Goal: Task Accomplishment & Management: Complete application form

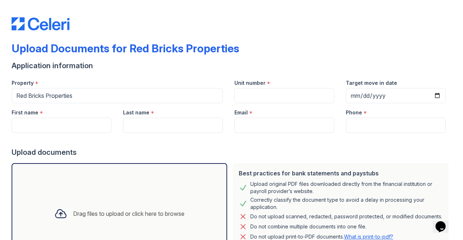
scroll to position [8, 0]
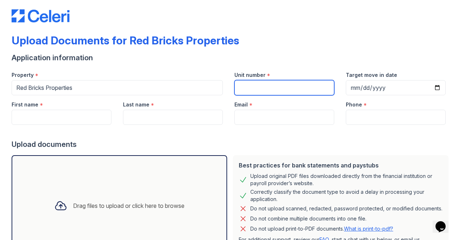
click at [247, 83] on input "Unit number" at bounding box center [284, 87] width 100 height 15
type input "5015"
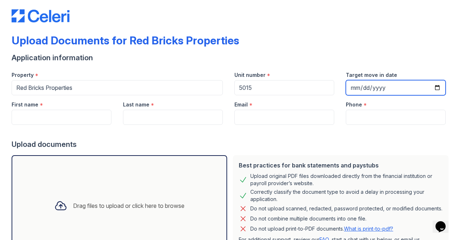
click at [431, 87] on input "Target move in date" at bounding box center [396, 87] width 100 height 15
type input "[DATE]"
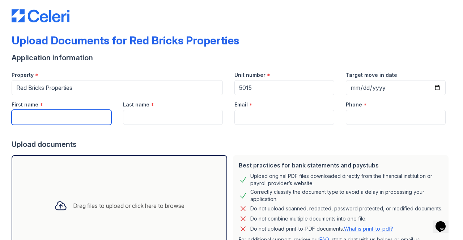
click at [97, 117] on input "First name" at bounding box center [62, 117] width 100 height 15
type input "[PERSON_NAME]"
type input "5074208134"
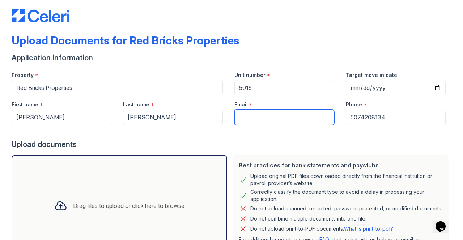
click at [279, 114] on input "Email" at bounding box center [284, 117] width 100 height 15
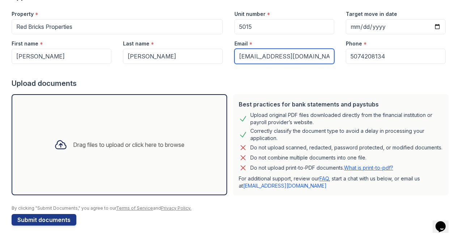
type input "[EMAIL_ADDRESS][DOMAIN_NAME]"
click at [144, 142] on div "Drag files to upload or click here to browse" at bounding box center [128, 145] width 111 height 9
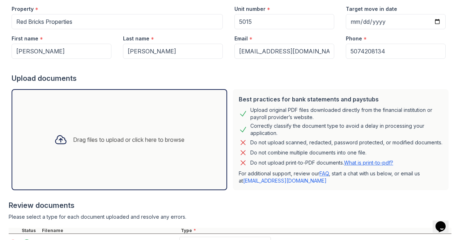
click at [149, 147] on div "Drag files to upload or click here to browse" at bounding box center [119, 140] width 142 height 25
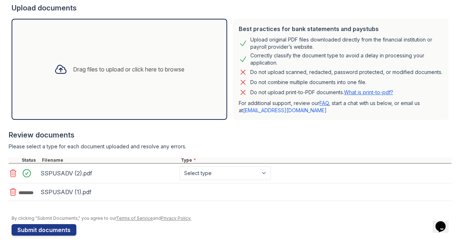
scroll to position [147, 0]
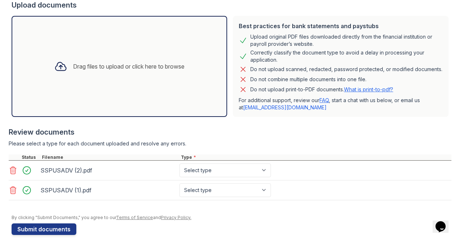
click at [191, 85] on div "Drag files to upload or click here to browse" at bounding box center [119, 66] width 215 height 101
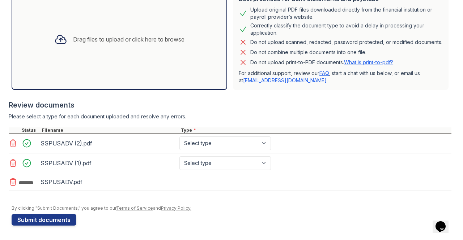
scroll to position [179, 0]
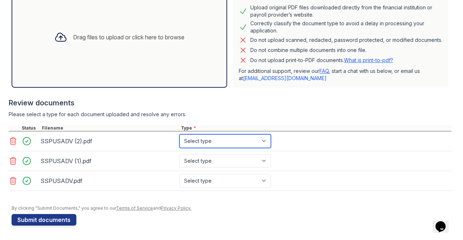
click at [268, 148] on select "Select type Paystub Bank Statement Offer Letter Tax Documents Benefit Award Let…" at bounding box center [224, 141] width 91 height 14
select select "paystub"
click at [179, 138] on select "Select type Paystub Bank Statement Offer Letter Tax Documents Benefit Award Let…" at bounding box center [224, 141] width 91 height 14
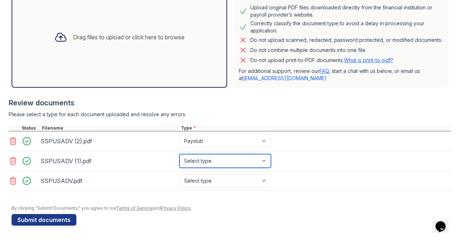
click at [259, 165] on select "Select type Paystub Bank Statement Offer Letter Tax Documents Benefit Award Let…" at bounding box center [224, 161] width 91 height 14
select select "paystub"
click at [179, 157] on select "Select type Paystub Bank Statement Offer Letter Tax Documents Benefit Award Let…" at bounding box center [224, 161] width 91 height 14
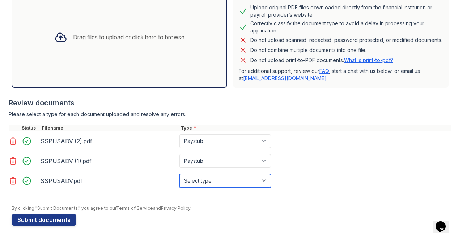
click at [254, 186] on select "Select type Paystub Bank Statement Offer Letter Tax Documents Benefit Award Let…" at bounding box center [224, 181] width 91 height 14
select select "paystub"
click at [179, 177] on select "Select type Paystub Bank Statement Offer Letter Tax Documents Benefit Award Let…" at bounding box center [224, 181] width 91 height 14
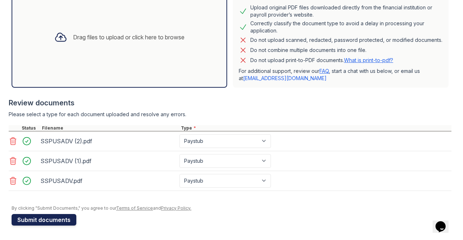
click at [64, 221] on button "Submit documents" at bounding box center [44, 220] width 65 height 12
